Goal: Task Accomplishment & Management: Complete application form

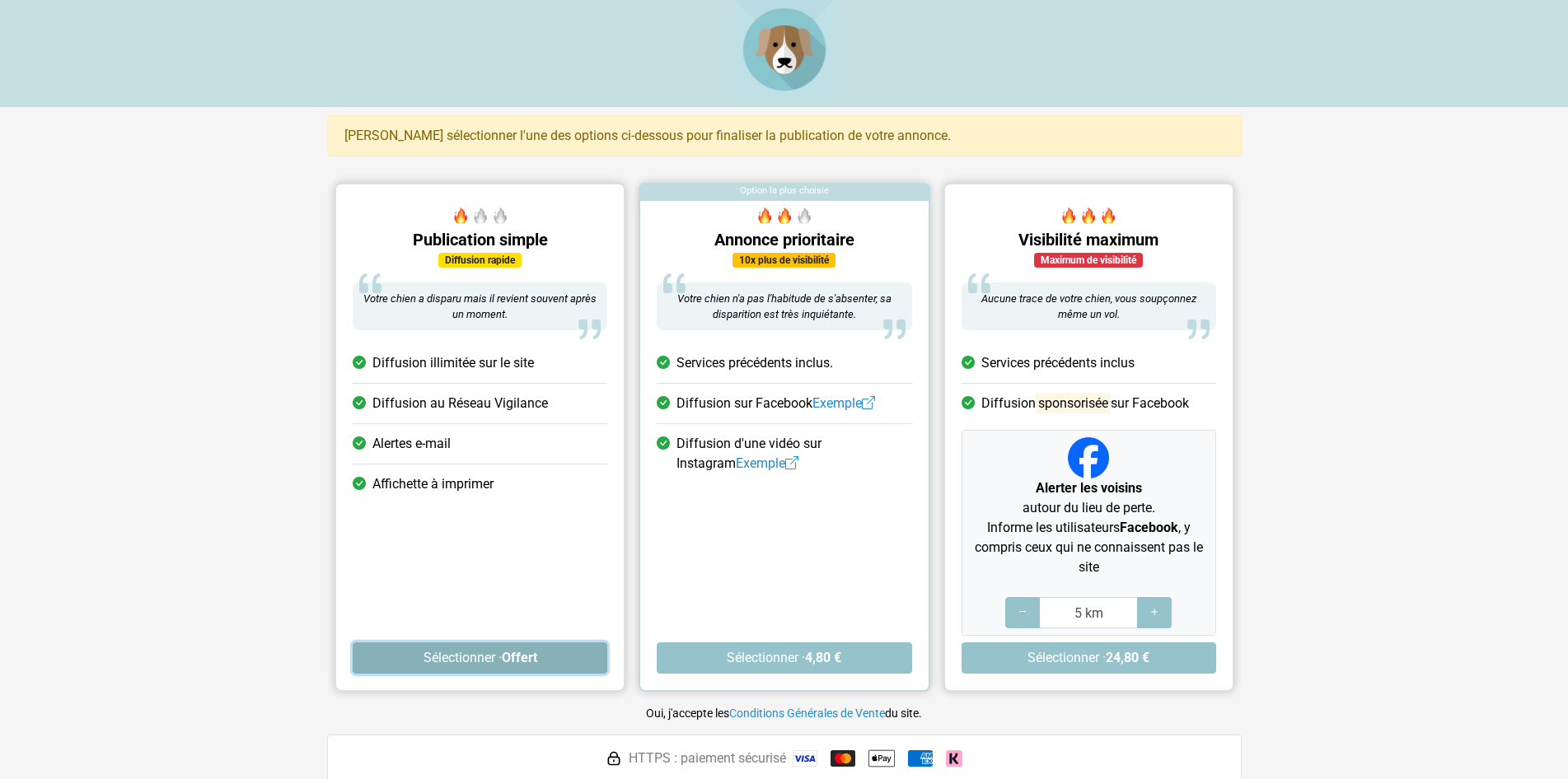
click at [491, 663] on button "Sélectionner · Offert" at bounding box center [479, 658] width 255 height 31
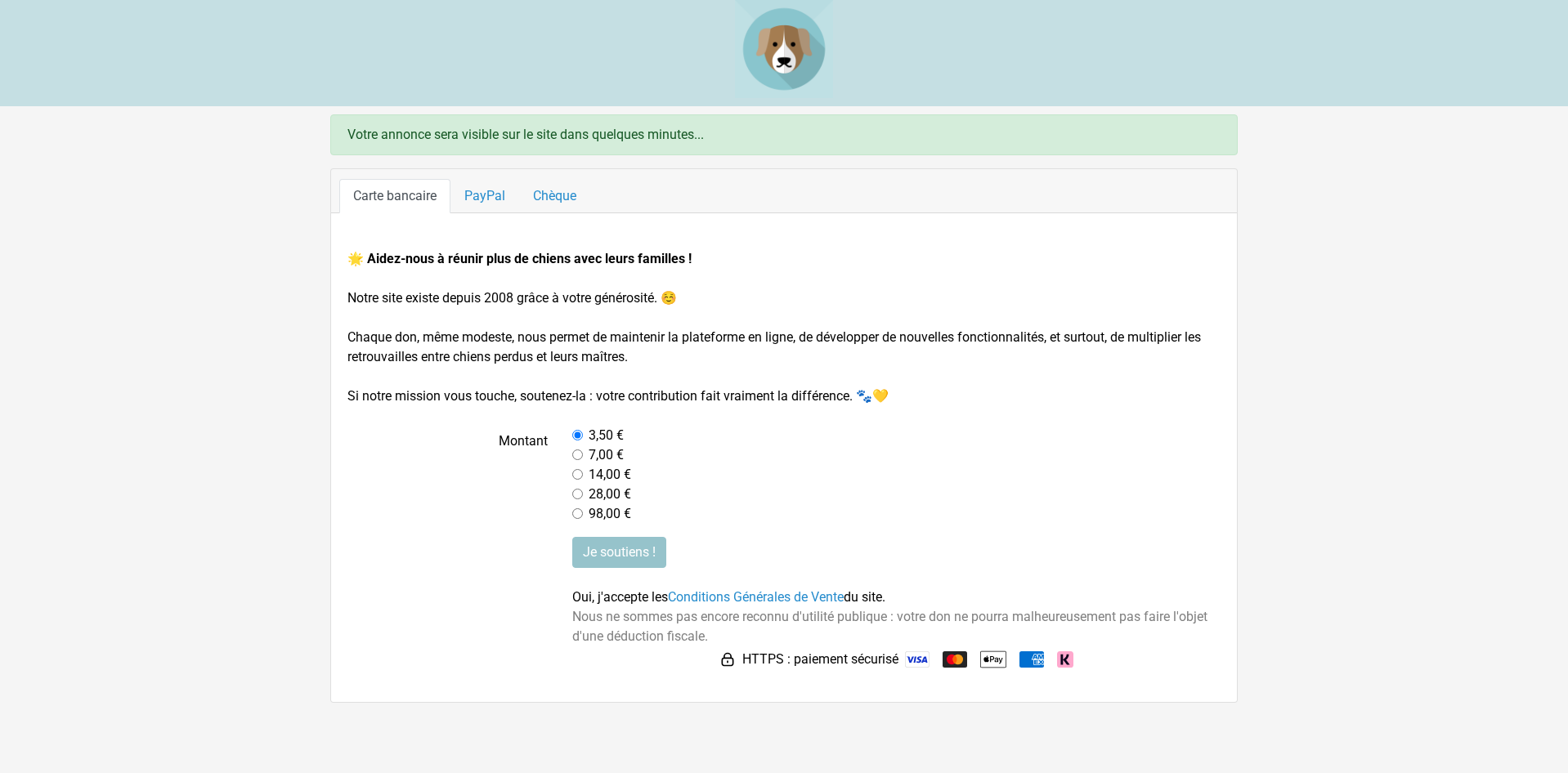
click at [1010, 180] on ul "Carte bancaire PayPal Chèque" at bounding box center [784, 196] width 890 height 34
click at [936, 521] on div "98,00 €" at bounding box center [897, 514] width 649 height 20
click at [1214, 685] on div "🌟 Aidez-nous à réunir plus de chiens avec leurs familles ! Notre site existe de…" at bounding box center [784, 458] width 906 height 489
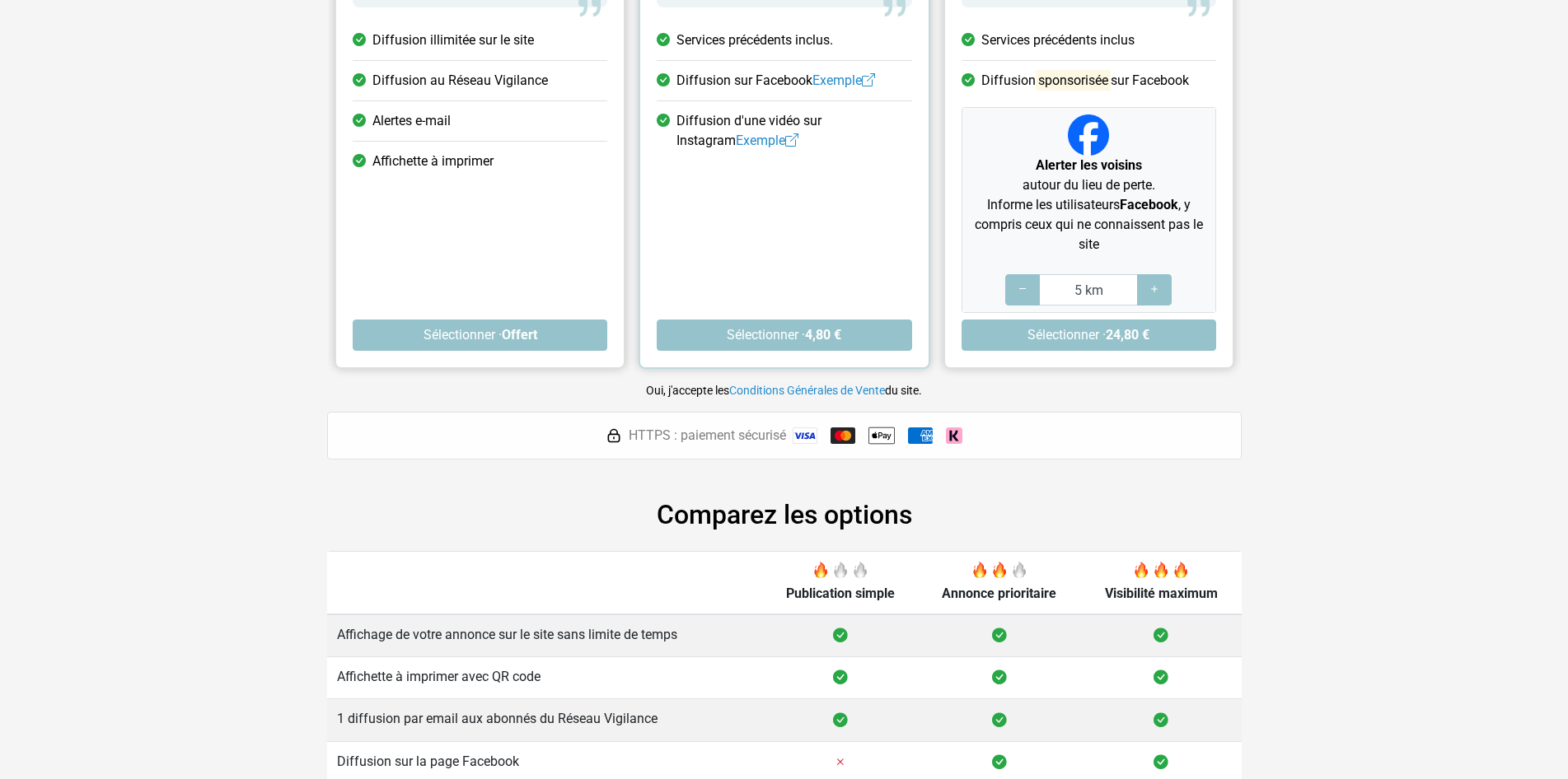
scroll to position [458, 0]
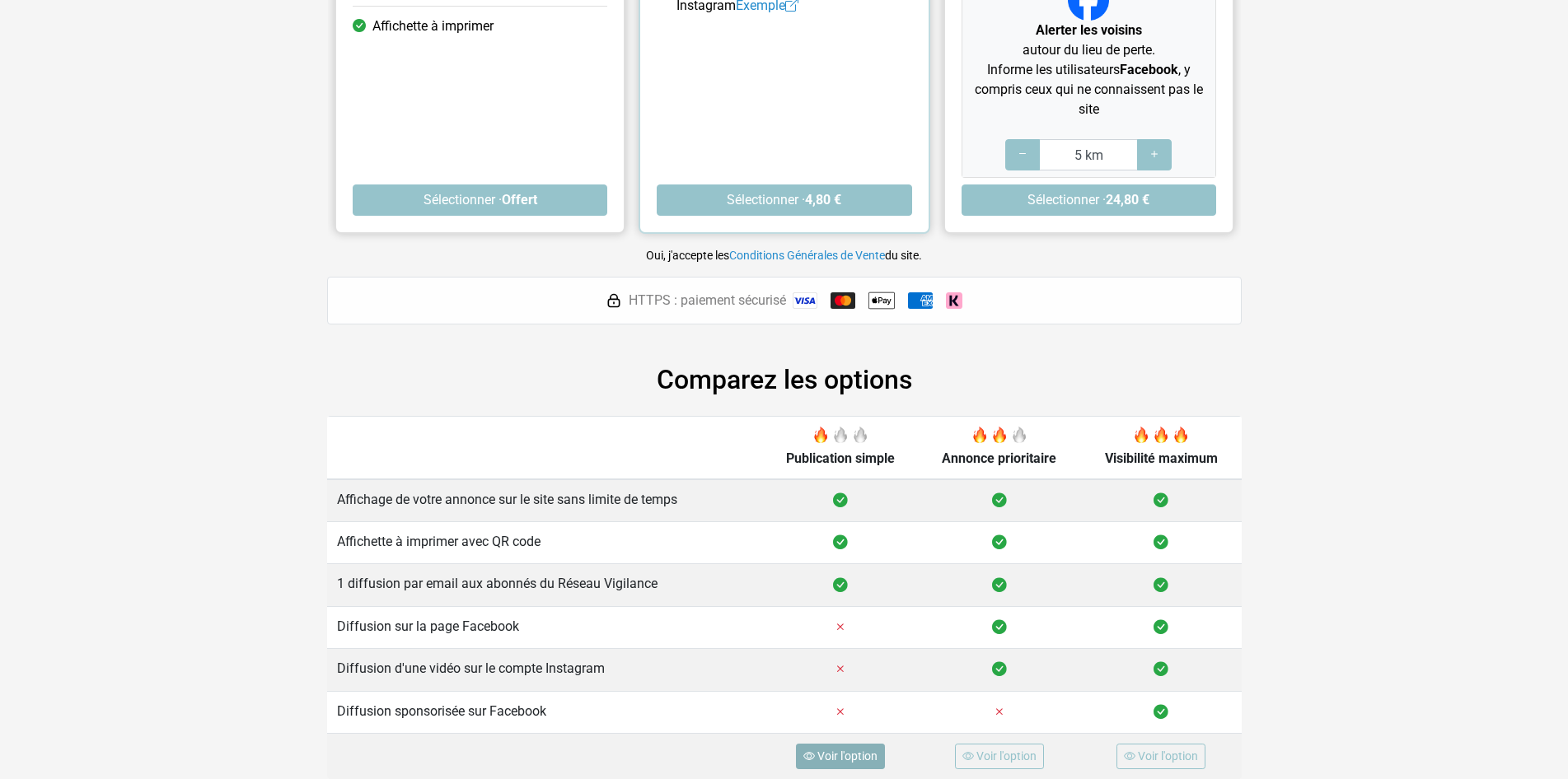
click at [838, 760] on span "Voir l'option" at bounding box center [847, 756] width 60 height 13
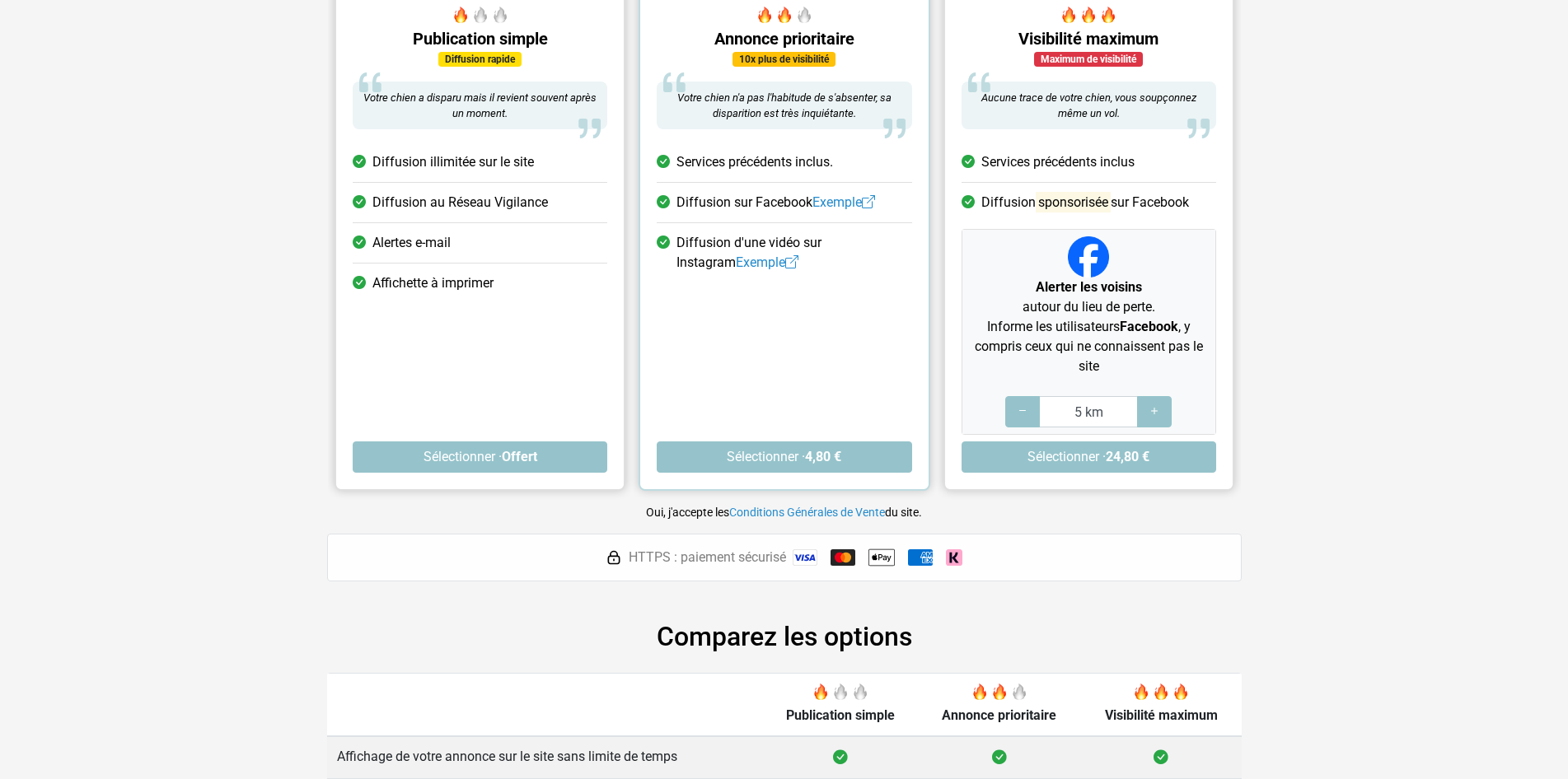
scroll to position [170, 0]
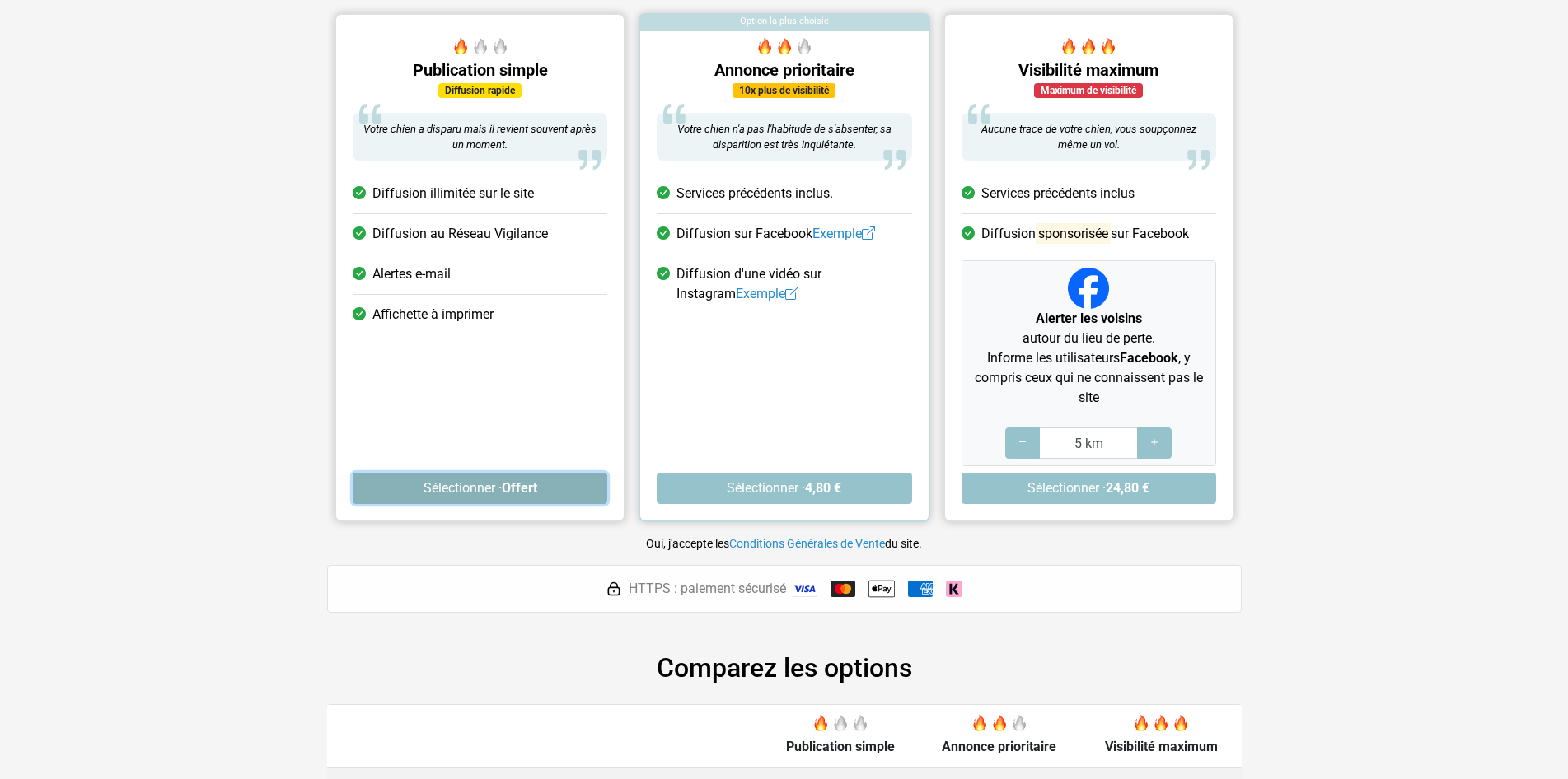
click at [491, 492] on button "Sélectionner · Offert" at bounding box center [479, 488] width 255 height 31
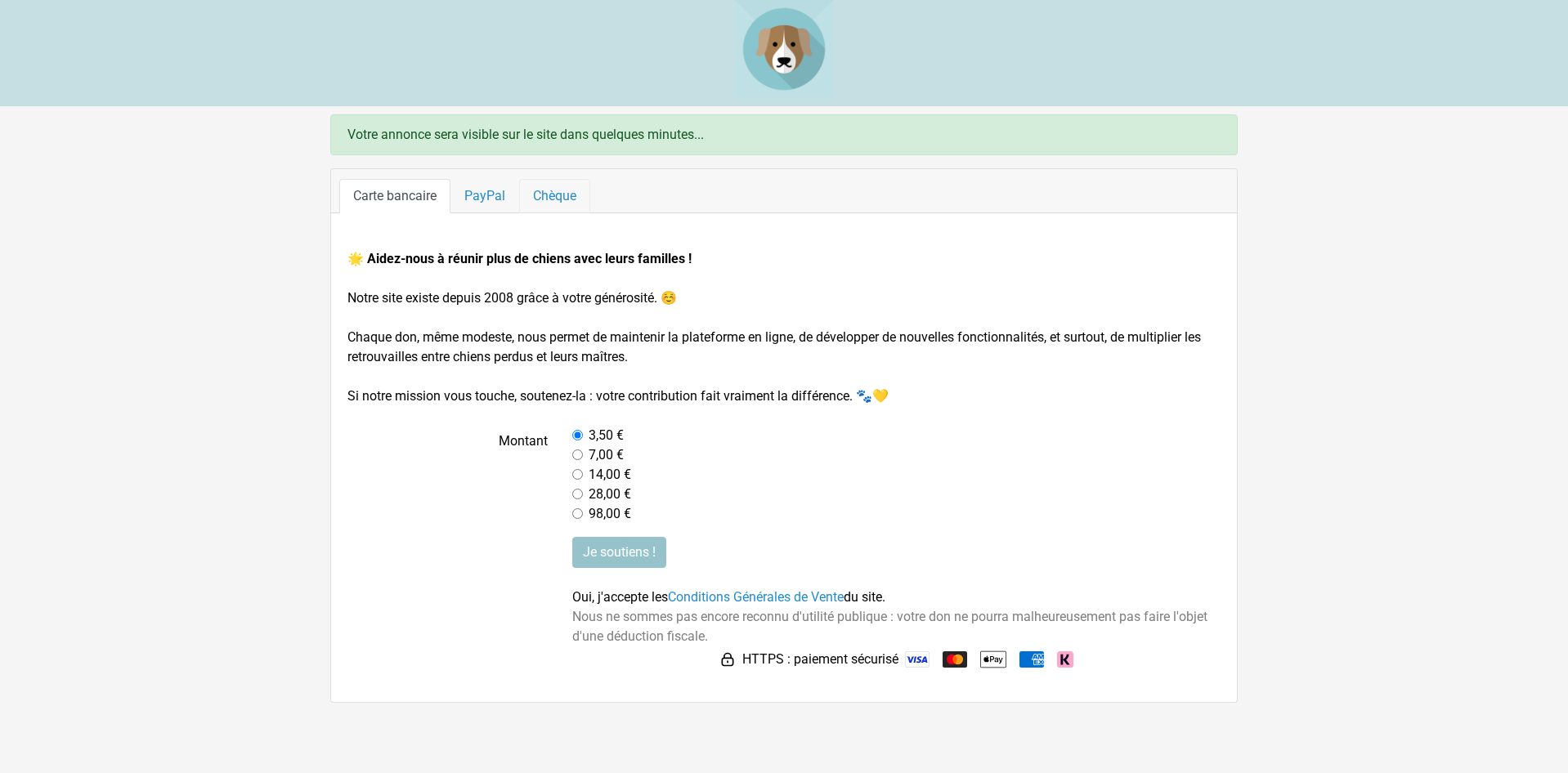
click at [562, 201] on link "Chèque" at bounding box center [555, 196] width 71 height 35
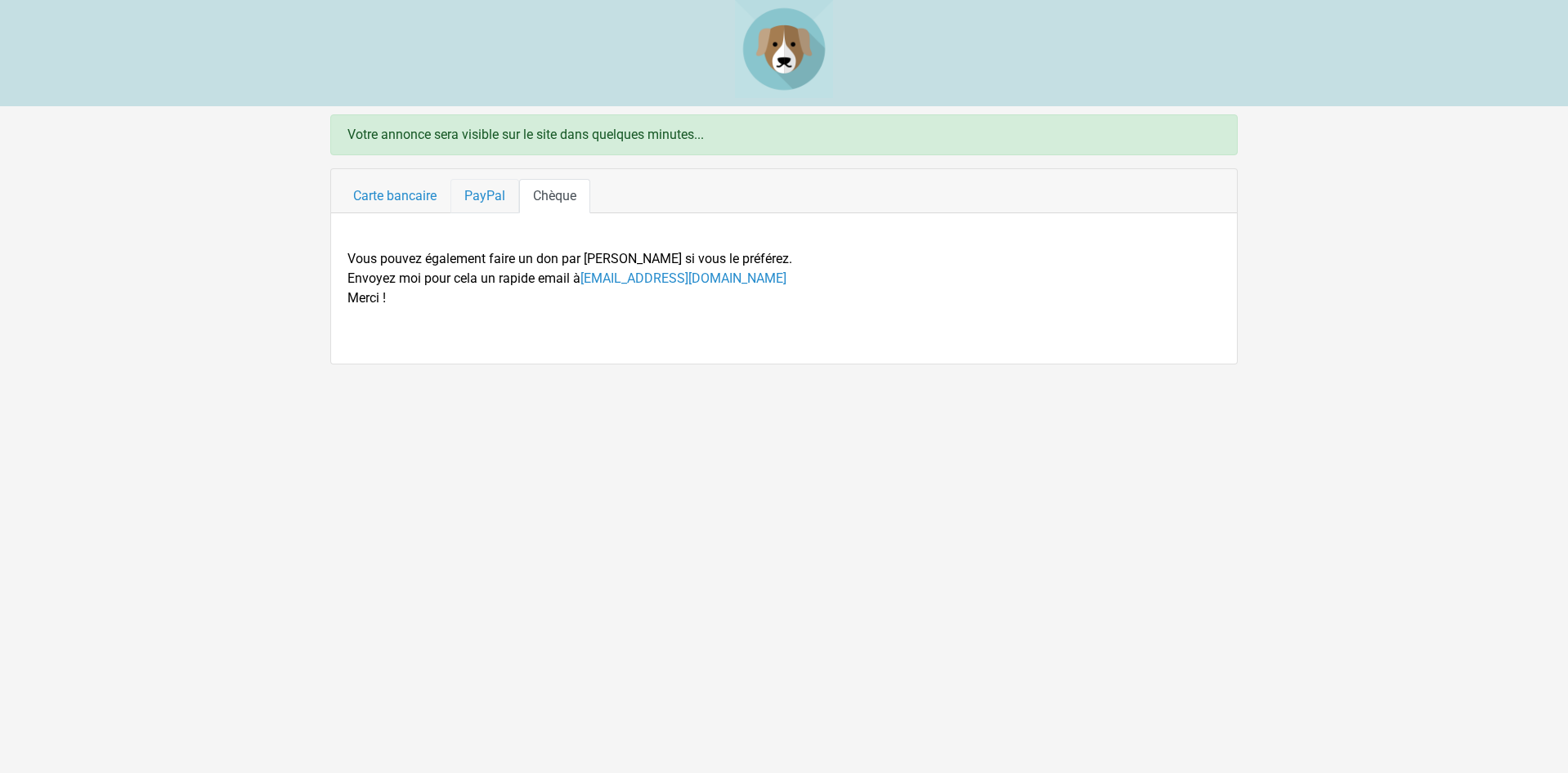
click at [472, 190] on link "PayPal" at bounding box center [485, 196] width 69 height 35
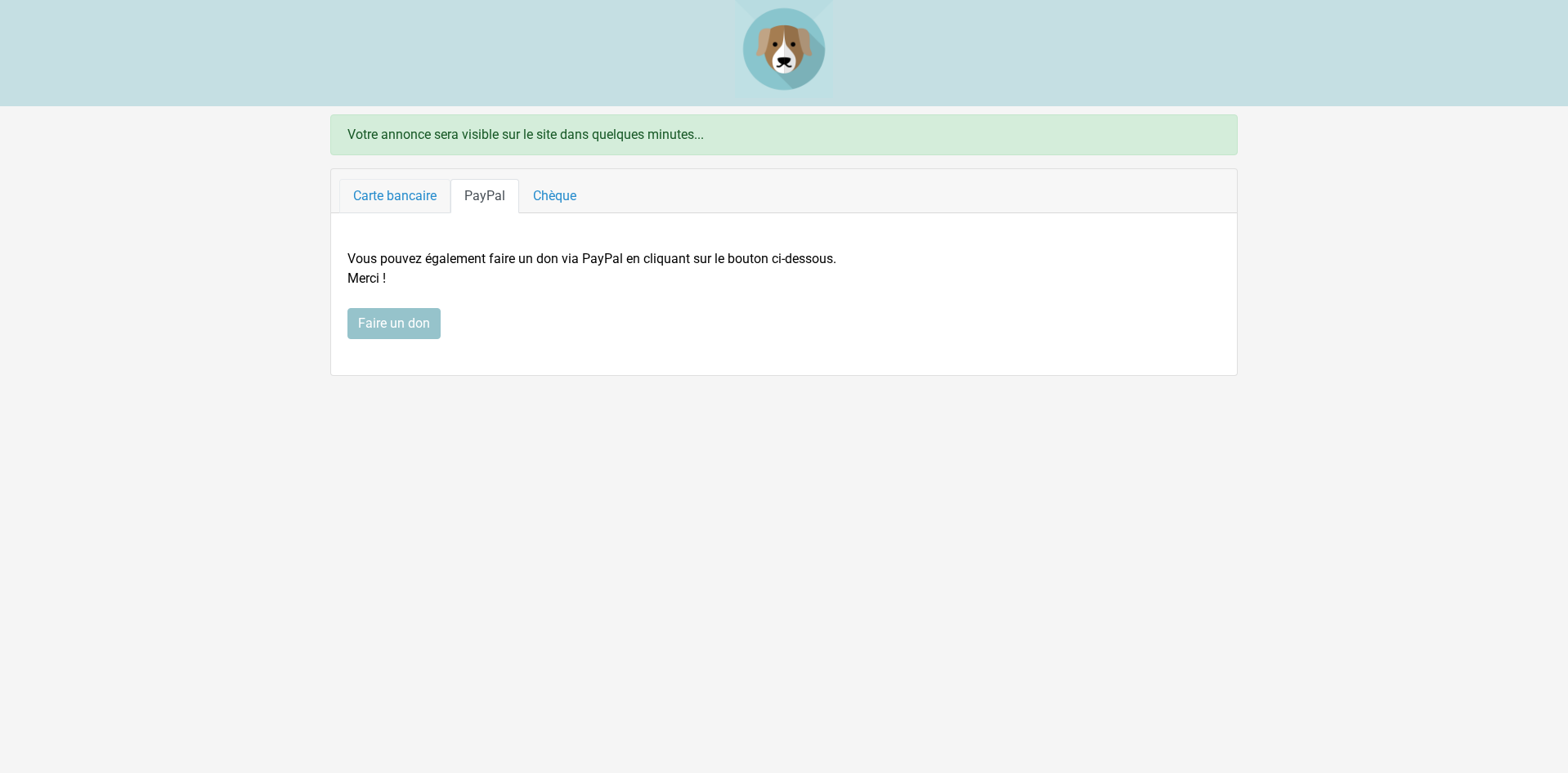
click at [375, 192] on link "Carte bancaire" at bounding box center [395, 196] width 111 height 35
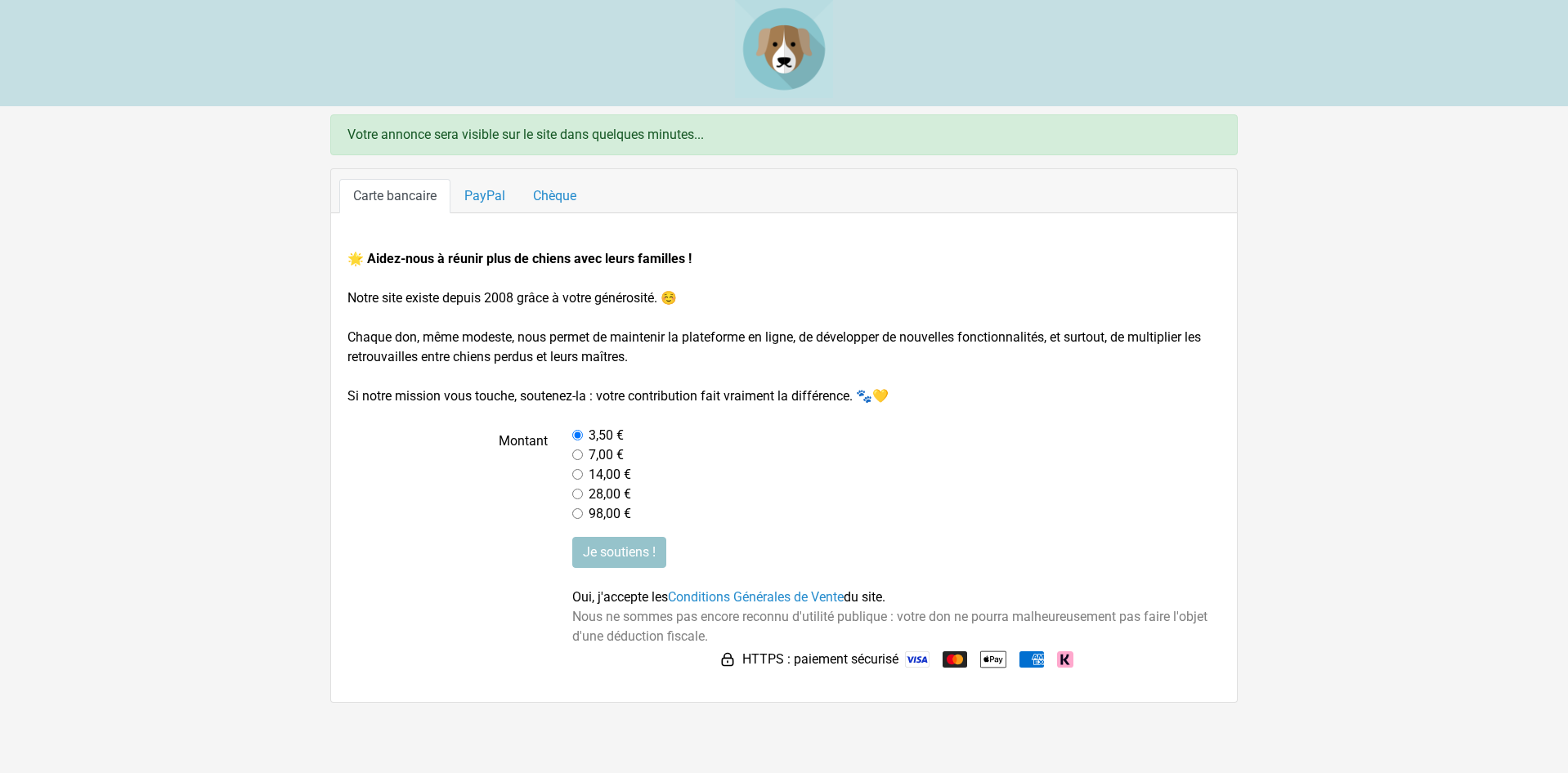
click at [605, 136] on div "Votre annonce sera visible sur le site dans quelques minutes..." at bounding box center [784, 135] width 908 height 41
click at [545, 270] on form "🌟 Aidez-nous à réunir plus de chiens avec leurs familles ! Notre site existe de…" at bounding box center [784, 461] width 873 height 423
click at [566, 253] on strong "🌟 Aidez-nous à réunir plus de chiens avec leurs familles !" at bounding box center [520, 258] width 344 height 16
click at [663, 127] on div "Votre annonce sera visible sur le site dans quelques minutes..." at bounding box center [784, 135] width 908 height 41
click at [521, 145] on div "Votre annonce sera visible sur le site dans quelques minutes..." at bounding box center [784, 135] width 908 height 41
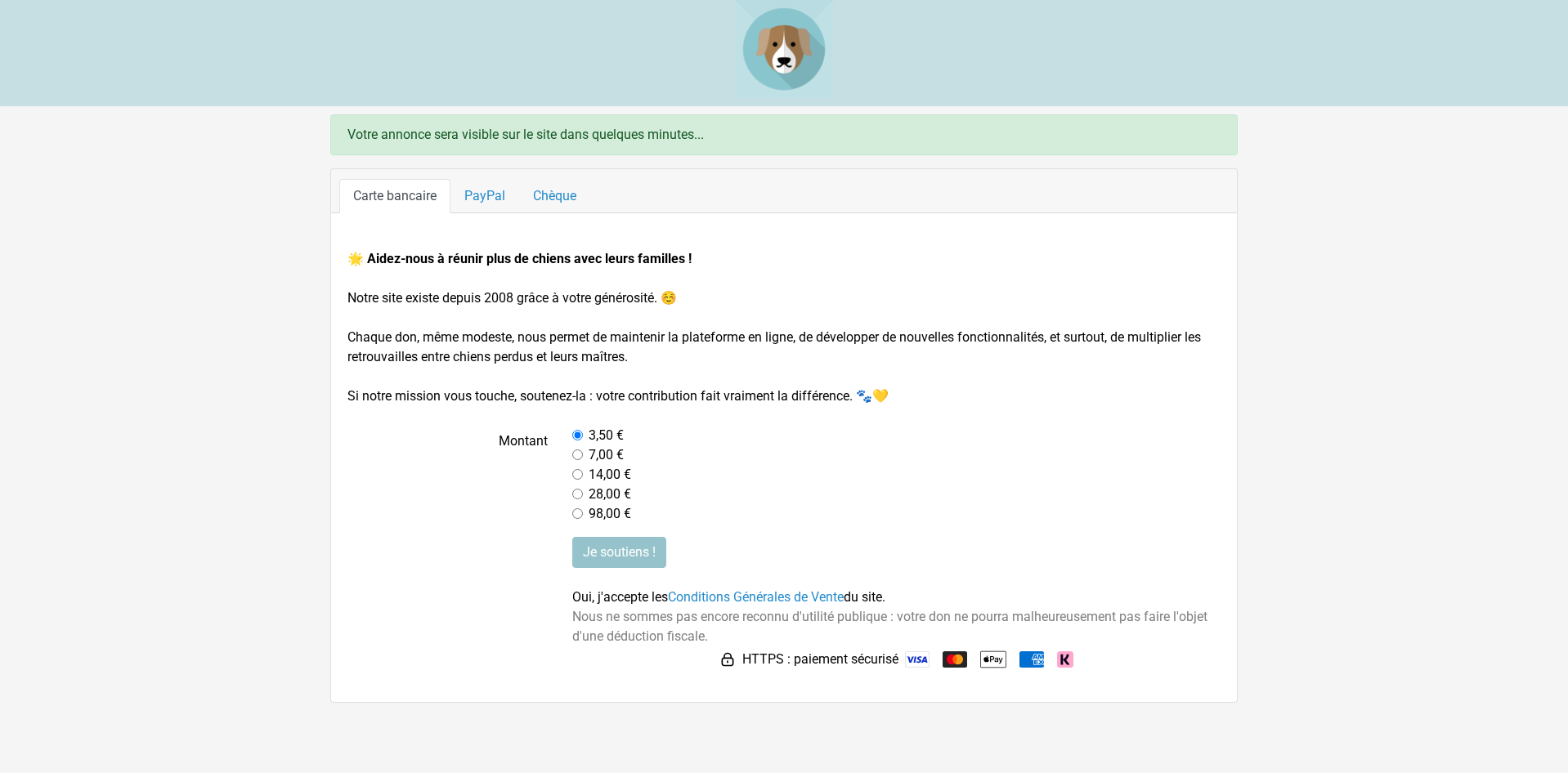
click at [800, 49] on img at bounding box center [784, 48] width 98 height 98
